Goal: Task Accomplishment & Management: Manage account settings

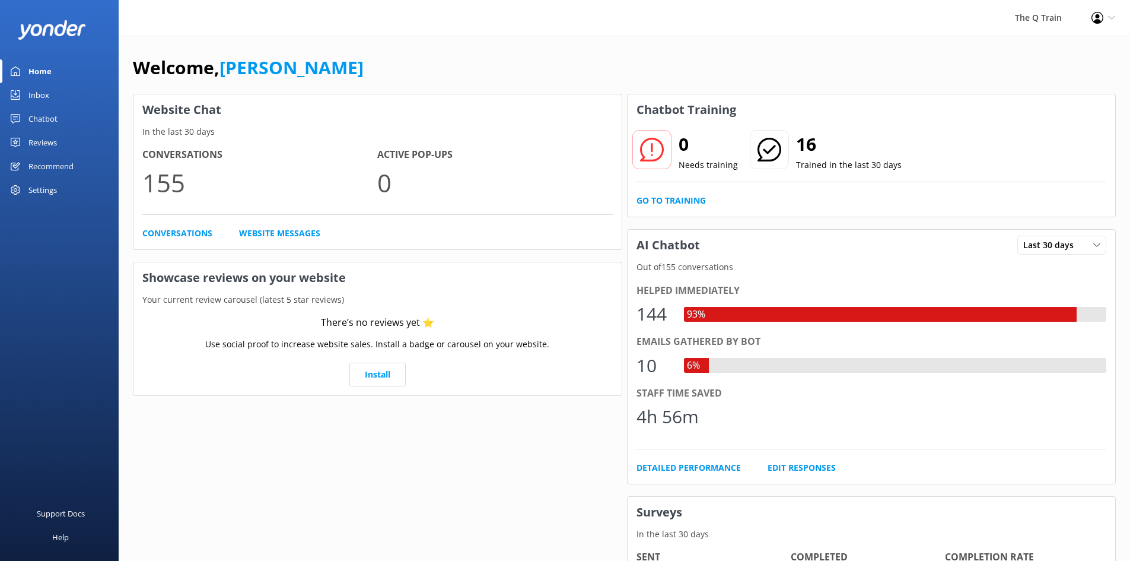
click at [41, 94] on div "Inbox" at bounding box center [38, 95] width 21 height 24
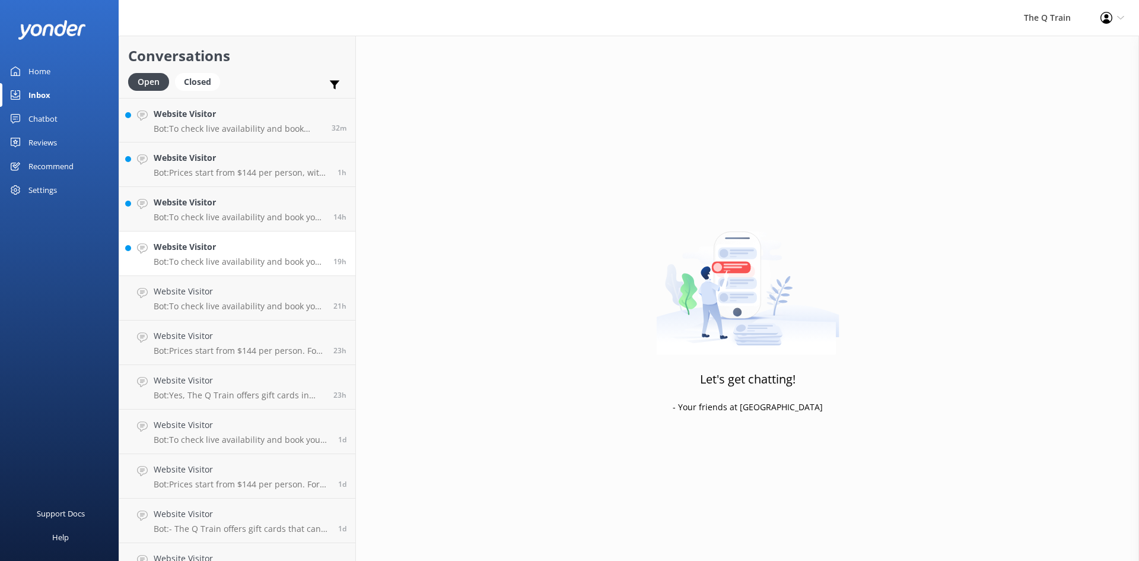
click at [217, 252] on h4 "Website Visitor" at bounding box center [239, 246] width 171 height 13
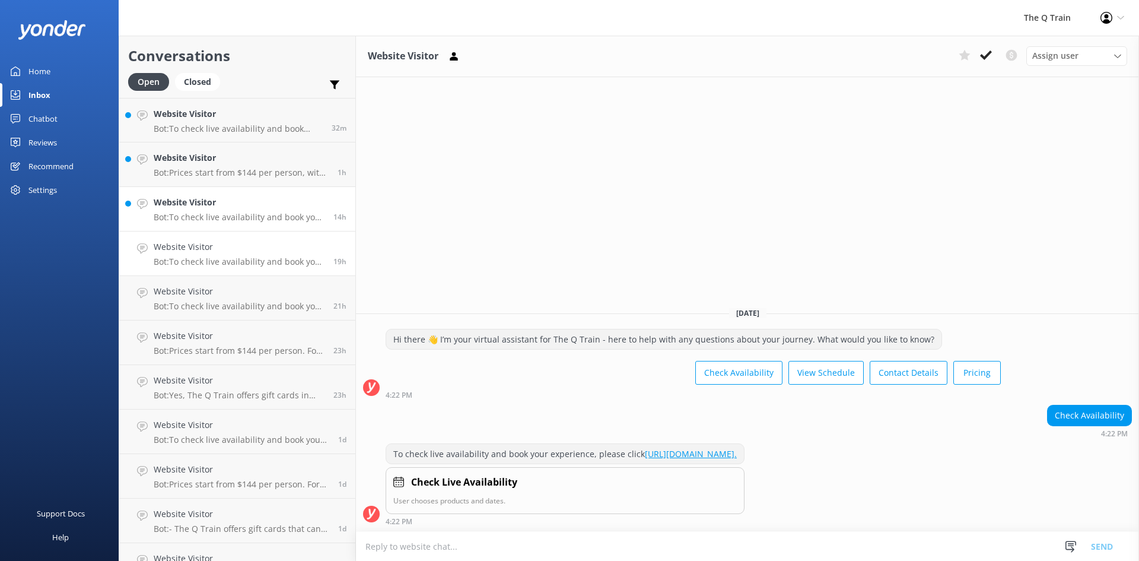
click at [241, 203] on h4 "Website Visitor" at bounding box center [239, 202] width 171 height 13
click at [252, 163] on h4 "Website Visitor" at bounding box center [241, 157] width 175 height 13
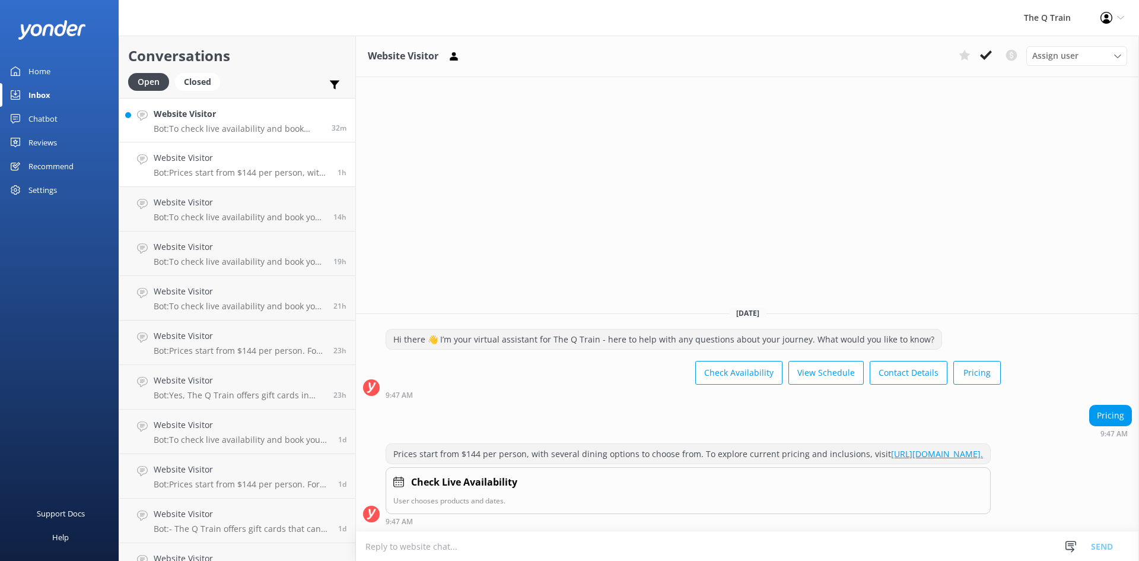
click at [265, 125] on p "Bot: To check live availability and book your experience, please click [URL][DO…" at bounding box center [238, 128] width 169 height 11
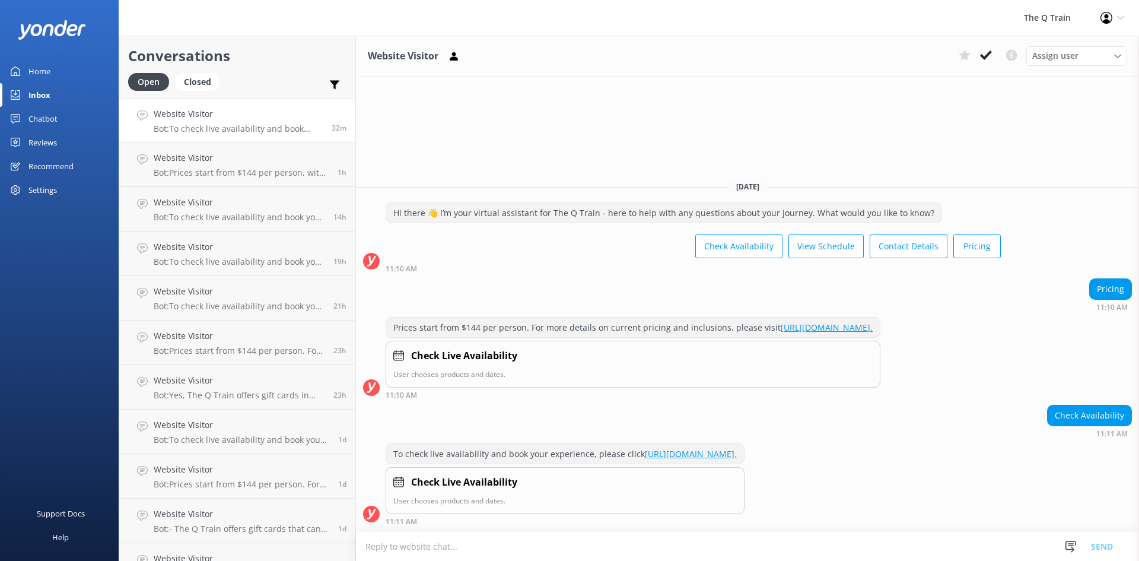
click at [50, 117] on div "Chatbot" at bounding box center [42, 119] width 29 height 24
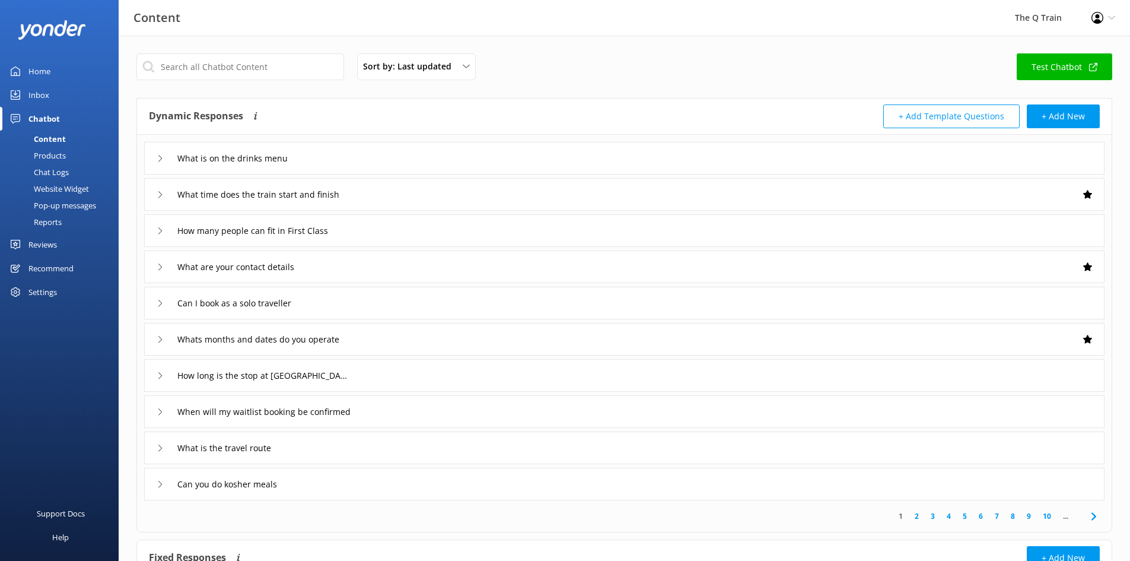
click at [52, 223] on div "Reports" at bounding box center [34, 222] width 55 height 17
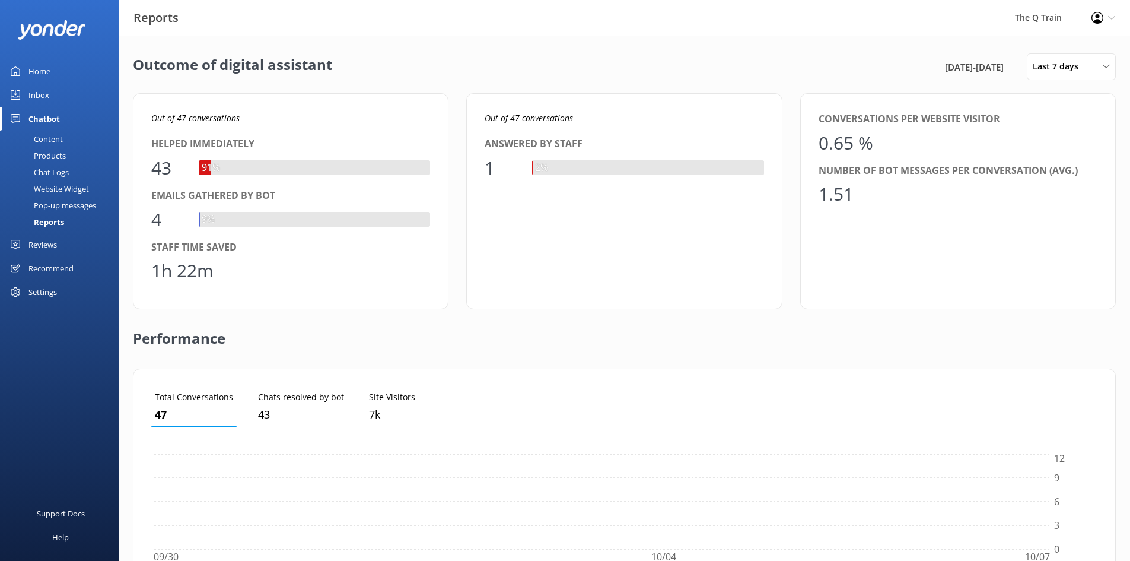
scroll to position [110, 937]
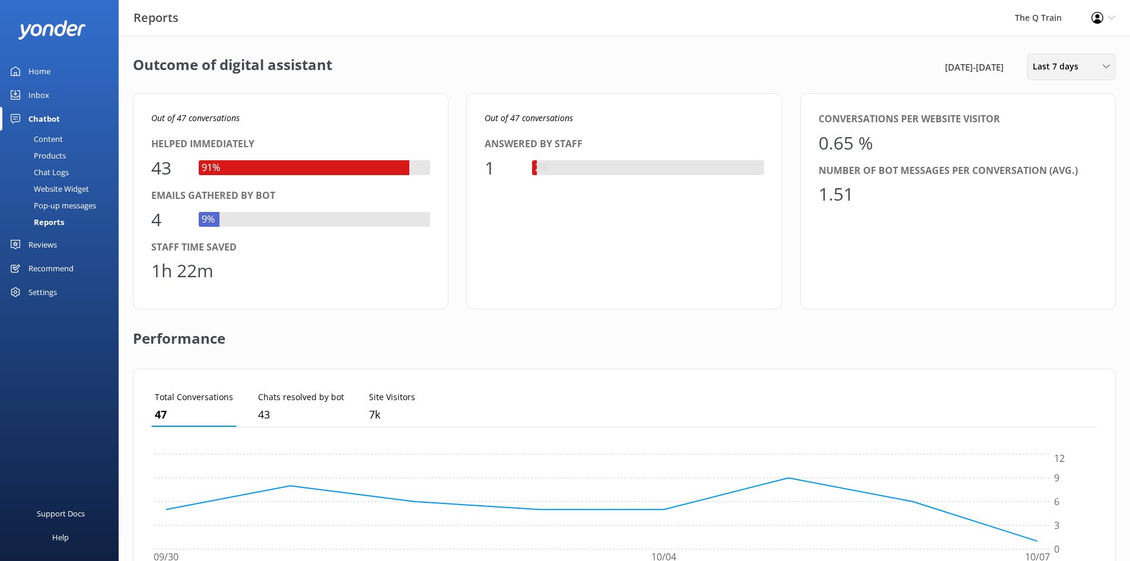
click at [1046, 64] on span "Last 7 days" at bounding box center [1059, 66] width 53 height 13
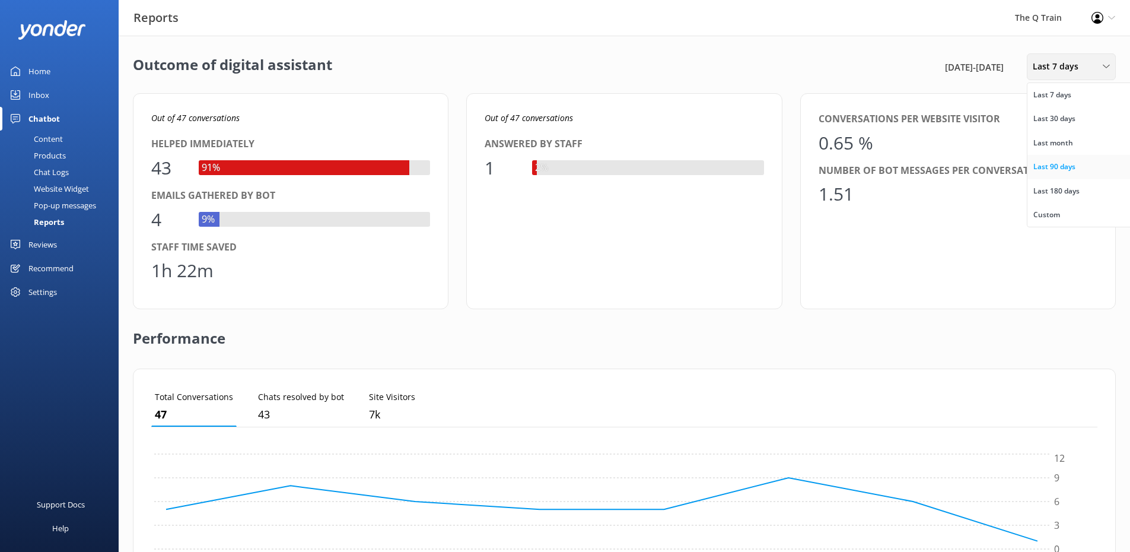
click at [1057, 166] on div "Last 90 days" at bounding box center [1055, 167] width 42 height 12
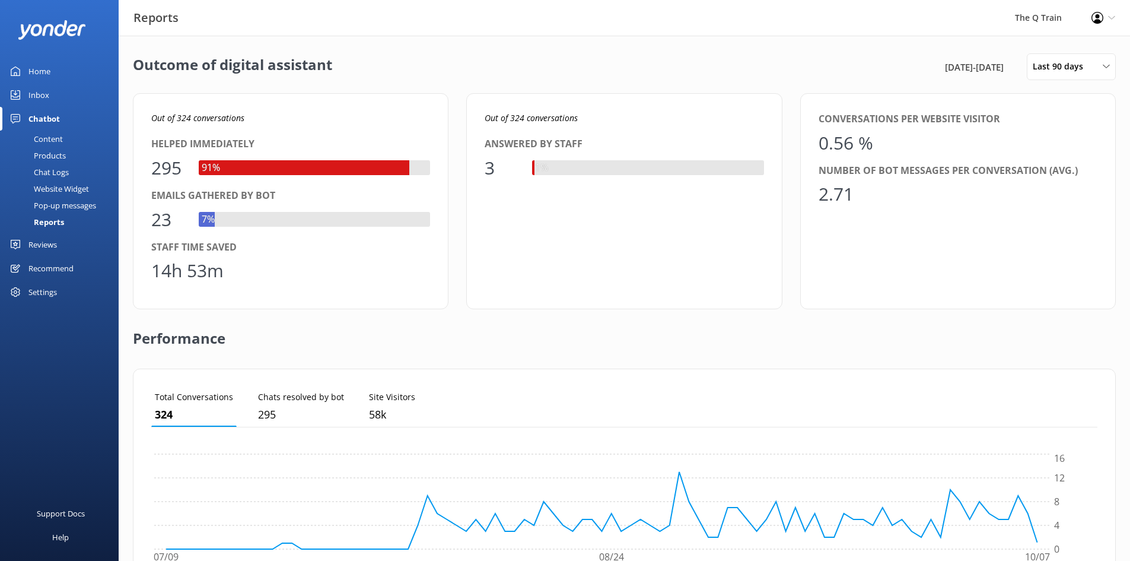
click at [772, 249] on div "Out of 324 conversations Answered by staff 3 1%" at bounding box center [624, 201] width 316 height 216
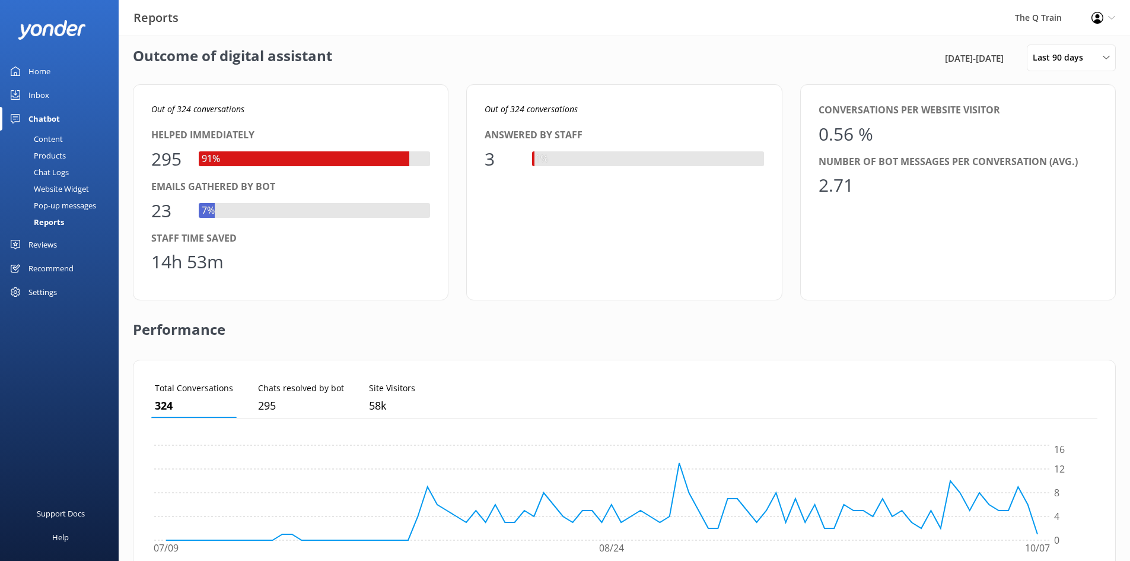
scroll to position [0, 0]
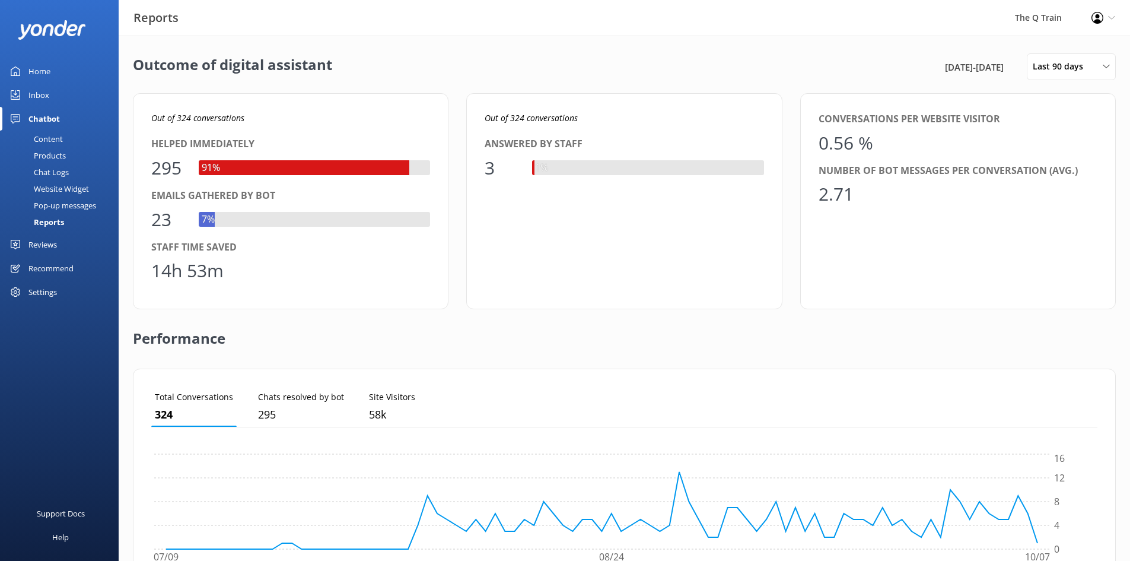
click at [46, 72] on div "Home" at bounding box center [39, 71] width 22 height 24
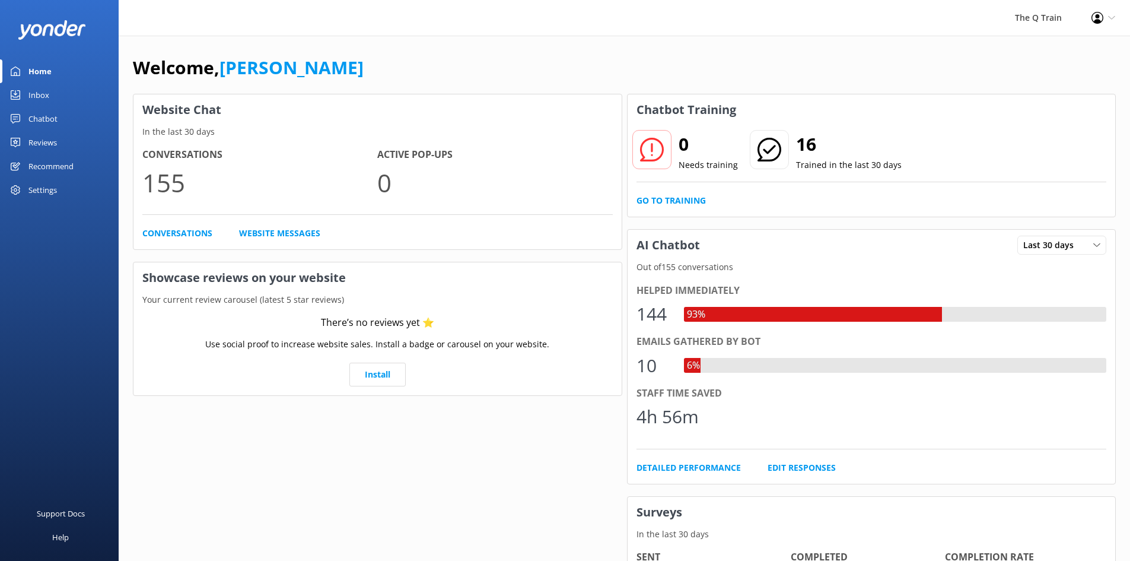
click at [377, 55] on div "Welcome, [PERSON_NAME]" at bounding box center [624, 73] width 983 height 40
